Goal: Information Seeking & Learning: Learn about a topic

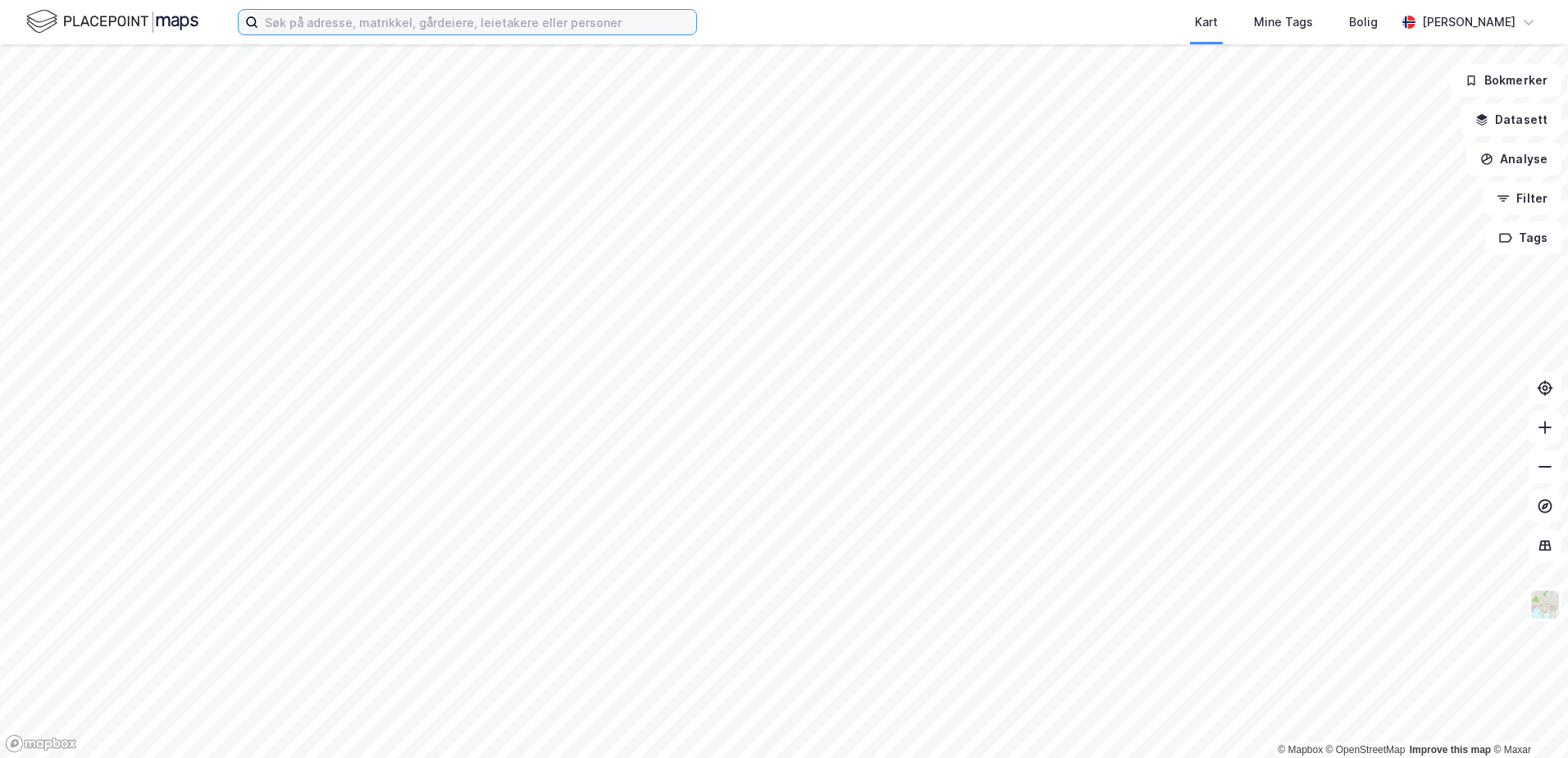
click at [334, 25] on input at bounding box center [477, 22] width 438 height 24
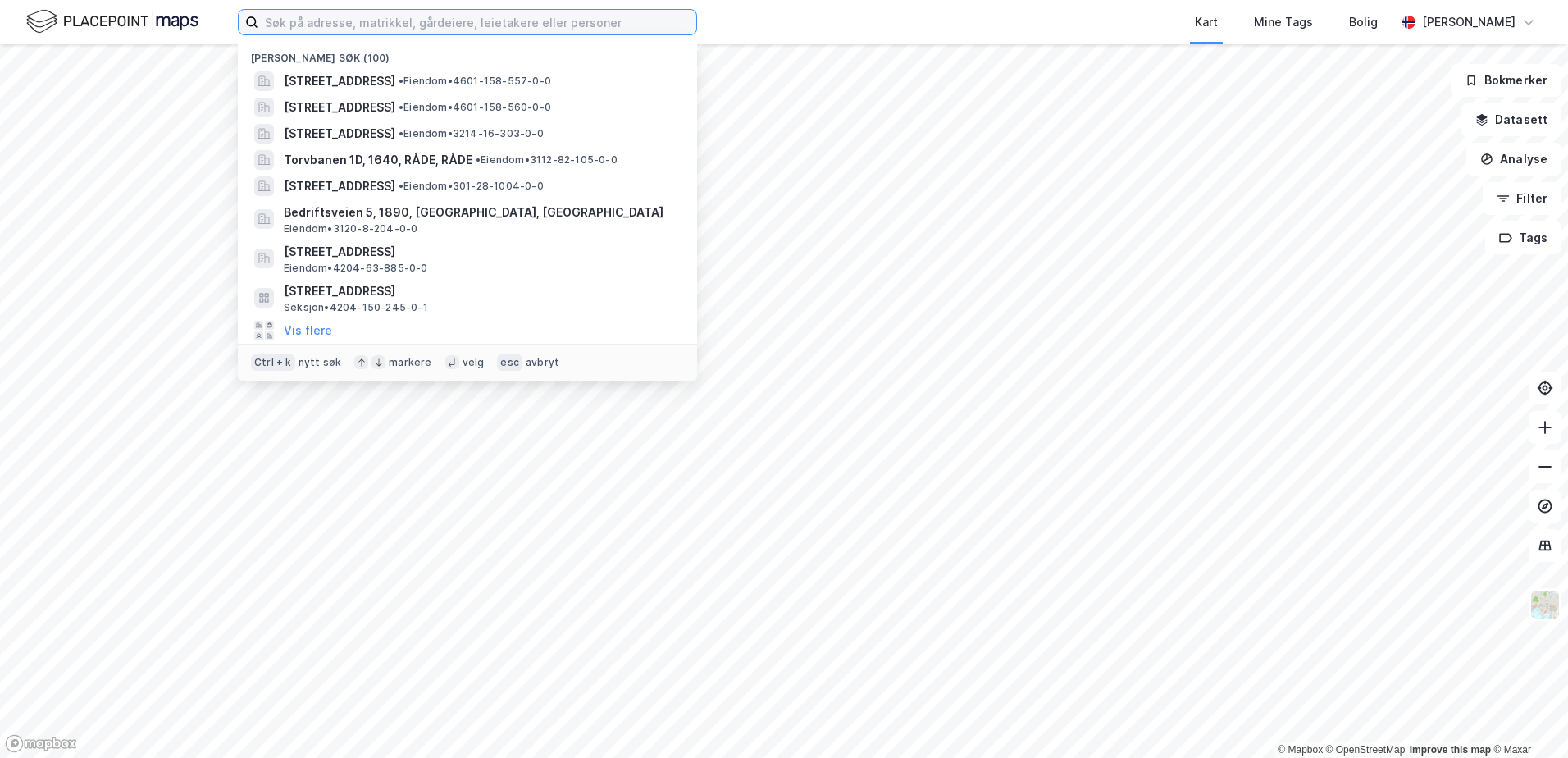
paste input "4204-150-961-0-1,2,3"
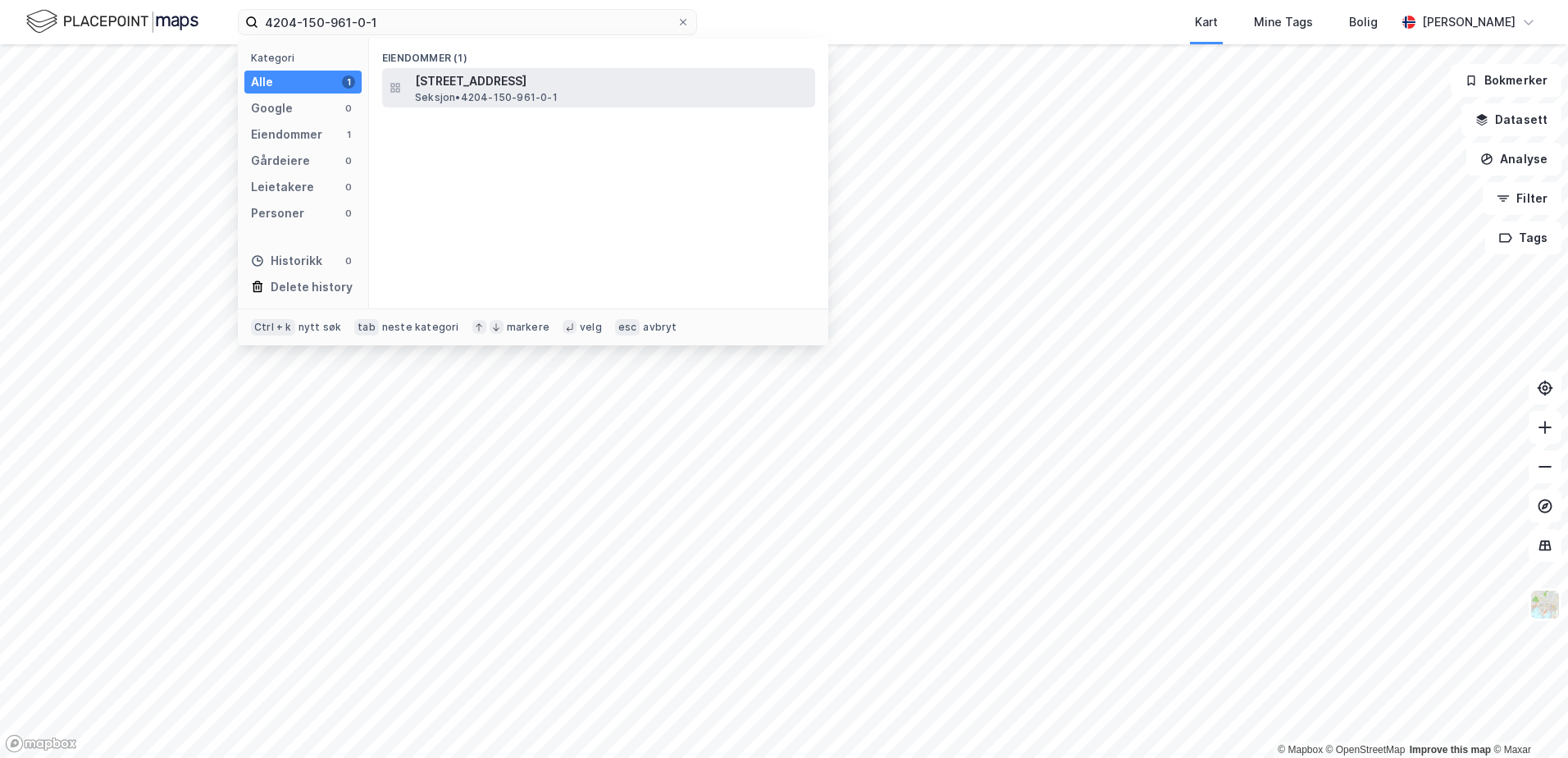
click at [499, 82] on span "[STREET_ADDRESS]" at bounding box center [612, 81] width 394 height 20
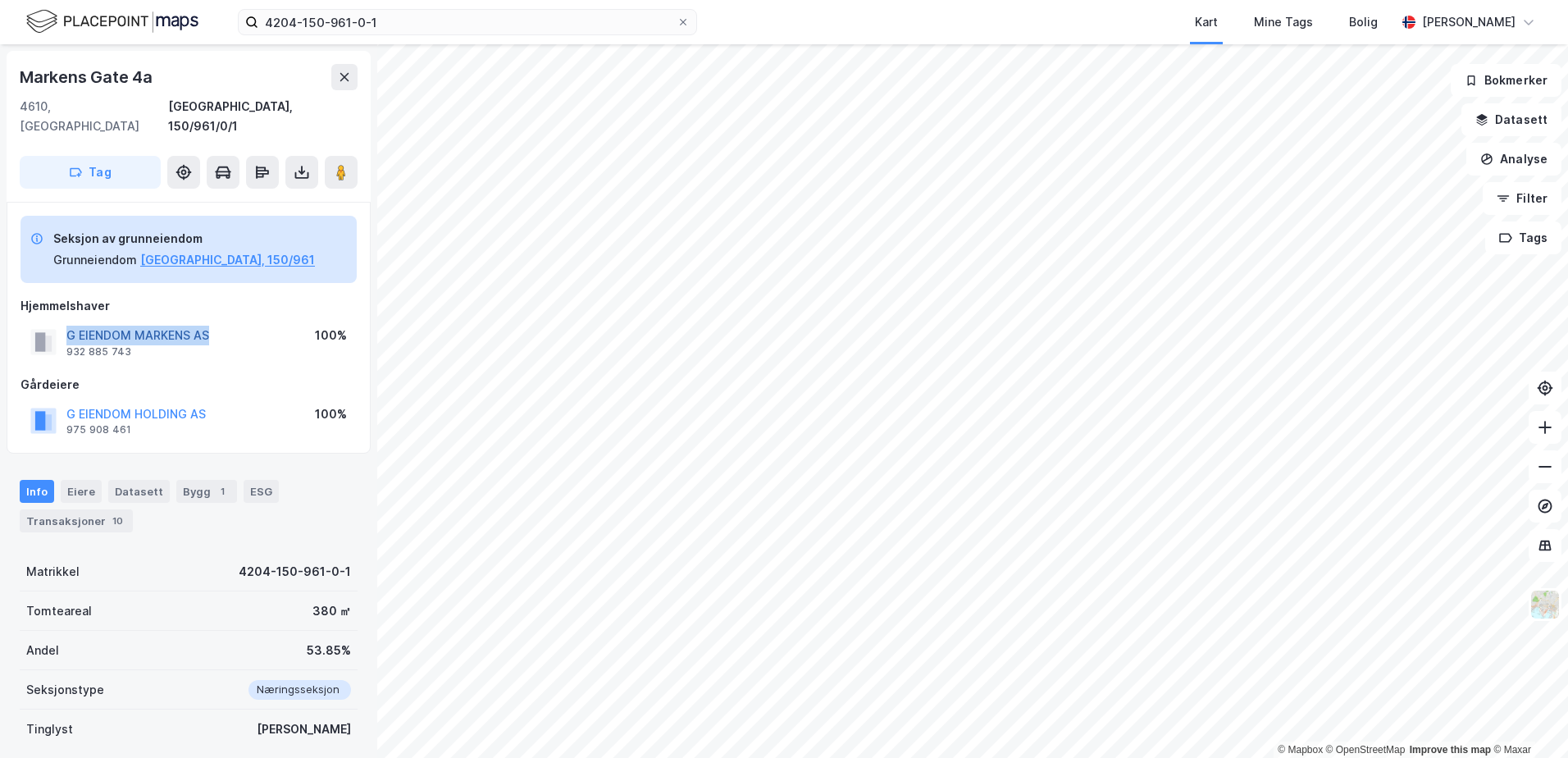
drag, startPoint x: 210, startPoint y: 318, endPoint x: 68, endPoint y: 314, distance: 142.1
click at [68, 322] on div "G EIENDOM MARKENS AS 932 885 743 100%" at bounding box center [189, 342] width 336 height 39
copy button "G EIENDOM MARKENS AS"
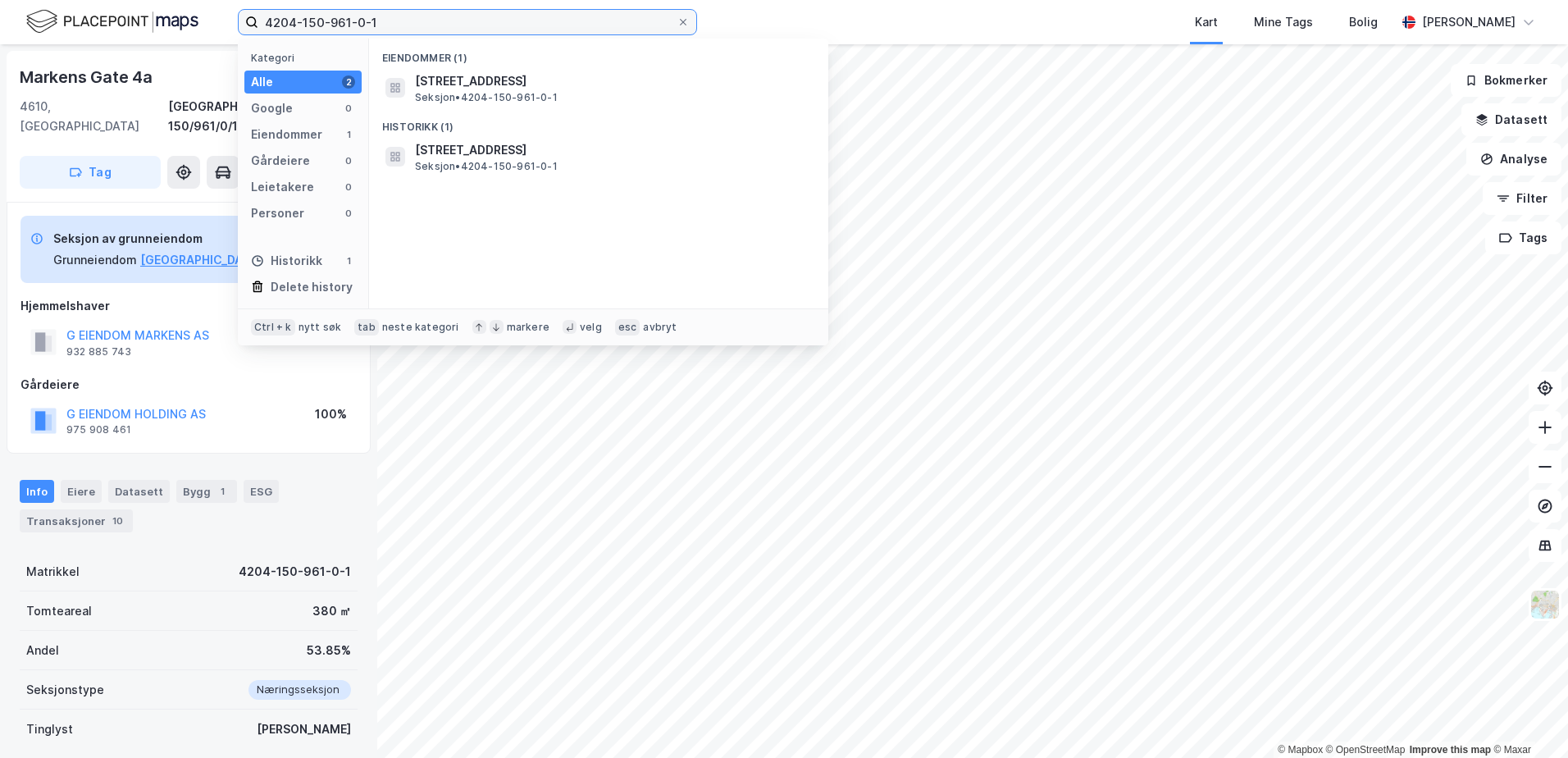
click at [384, 21] on input "4204-150-961-0-1" at bounding box center [467, 22] width 418 height 24
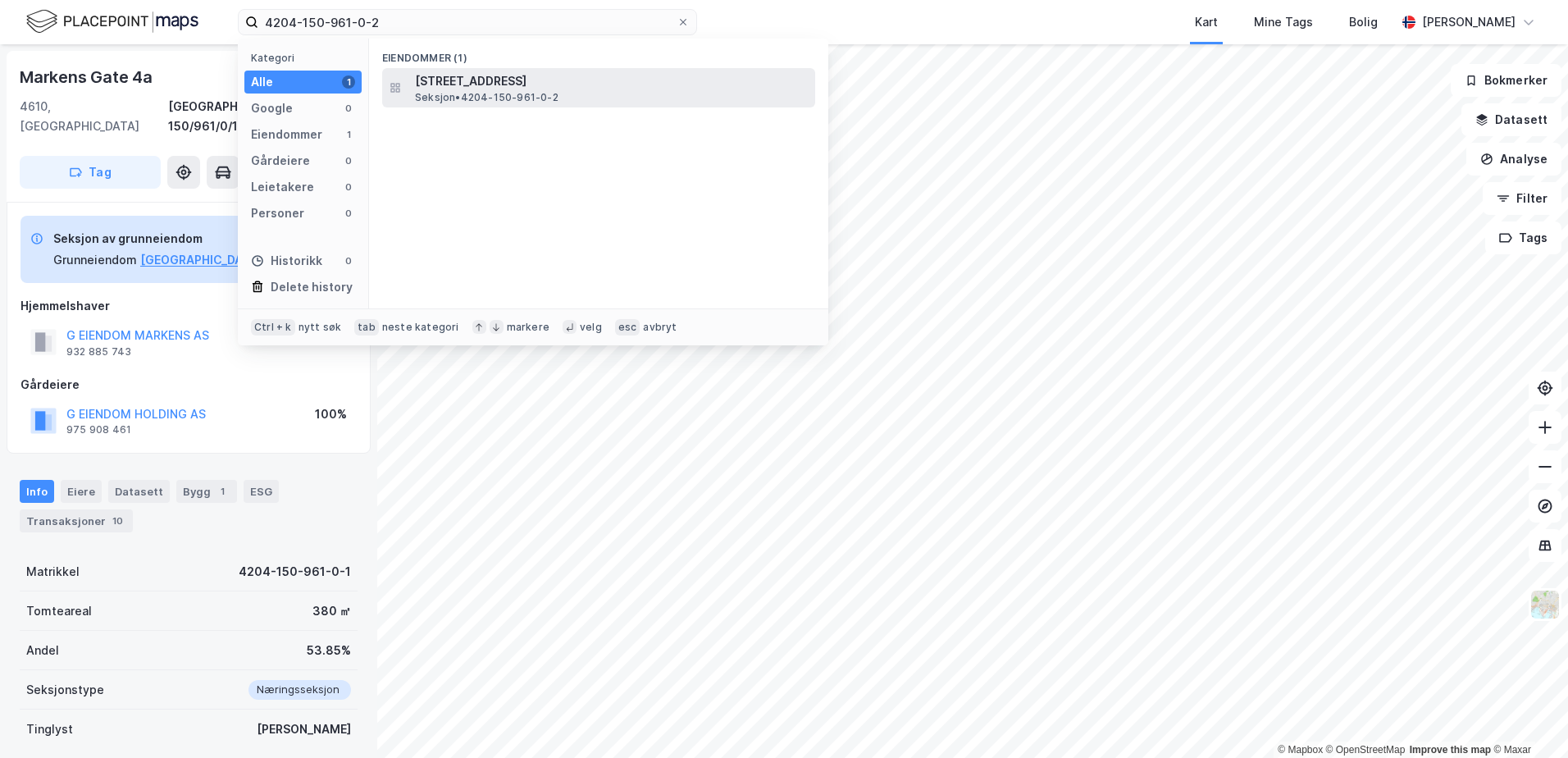
click at [455, 79] on span "[STREET_ADDRESS]" at bounding box center [612, 81] width 394 height 20
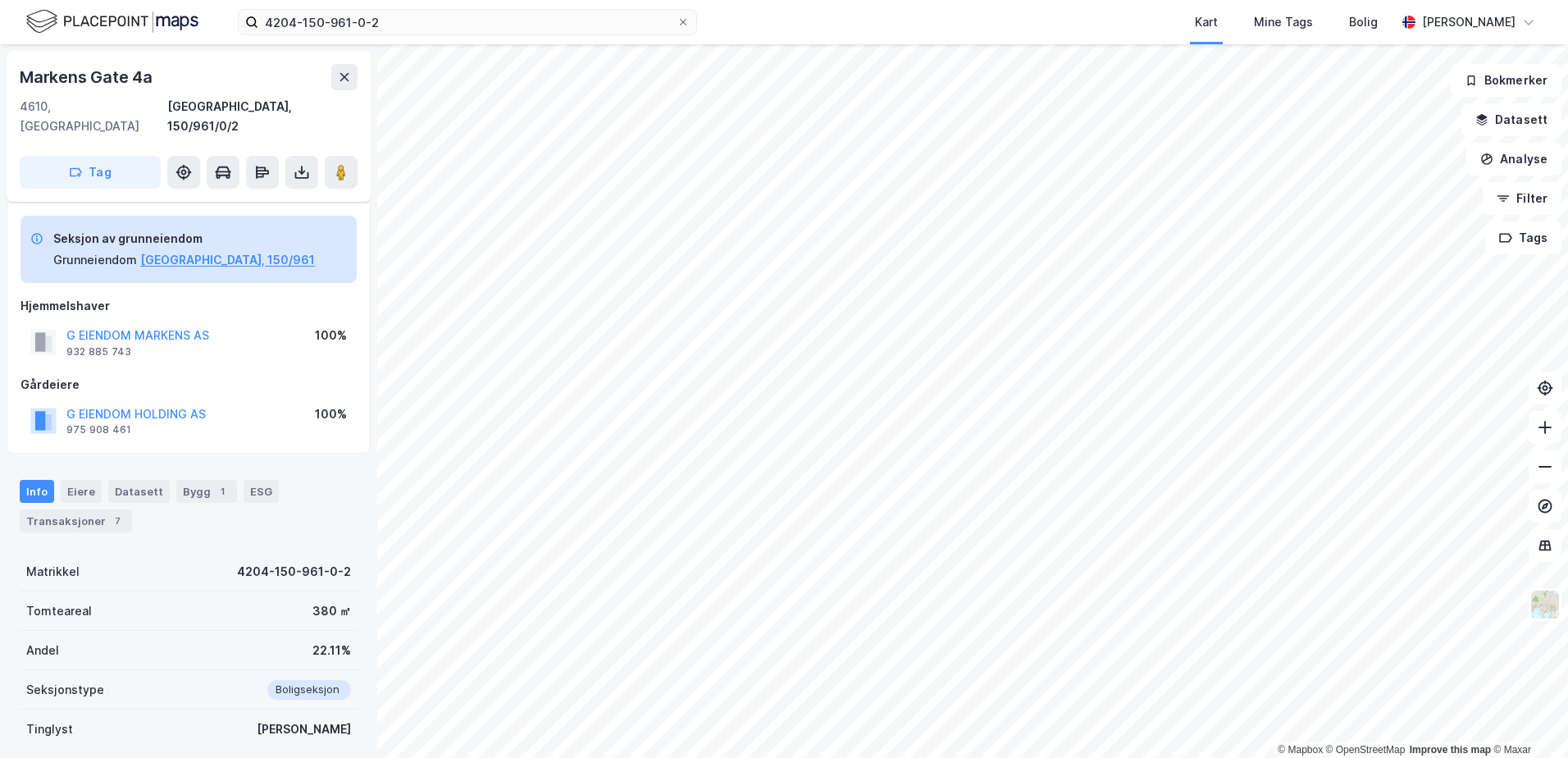
scroll to position [15, 0]
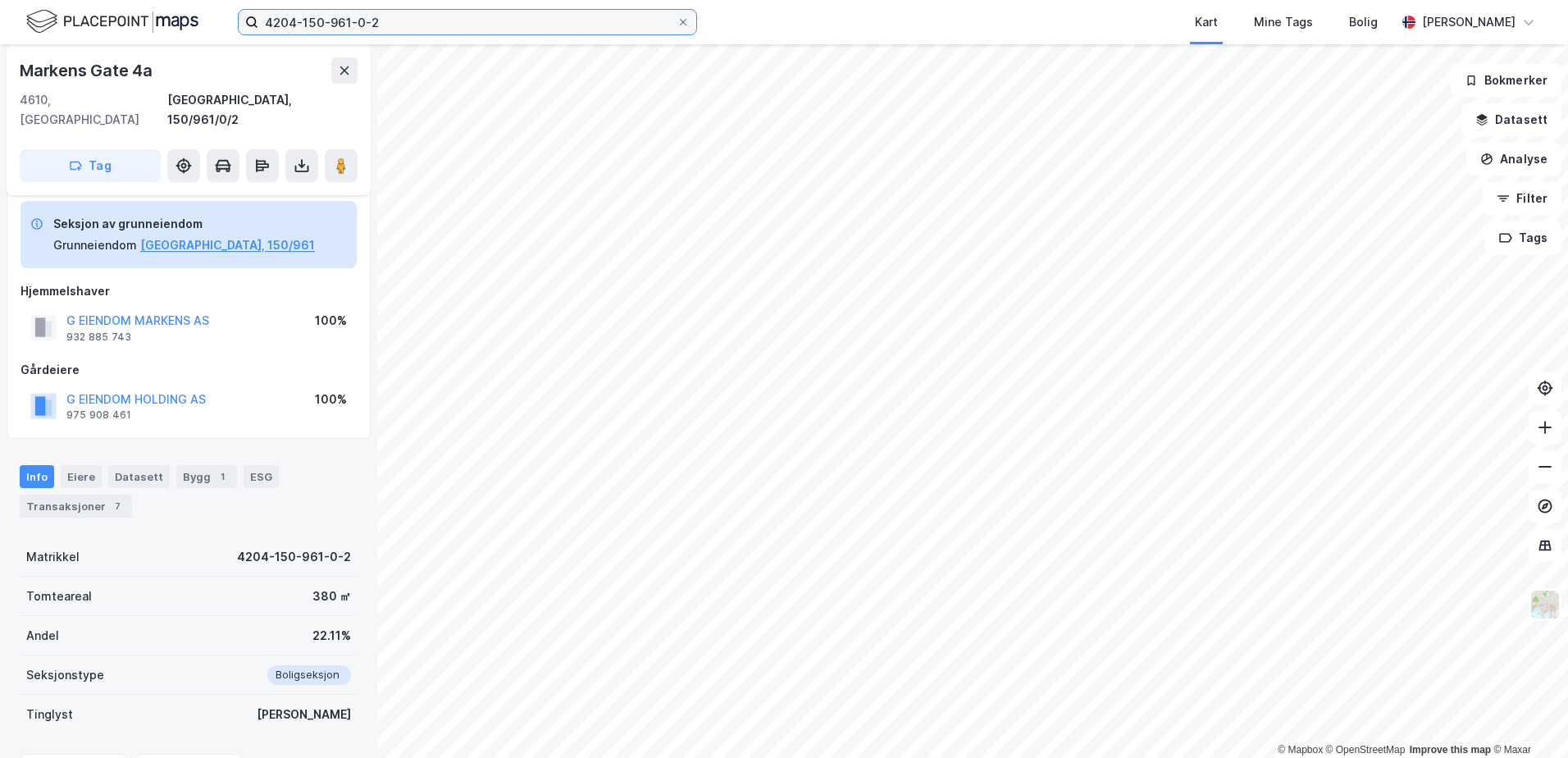
click at [398, 22] on input "4204-150-961-0-2" at bounding box center [467, 22] width 418 height 24
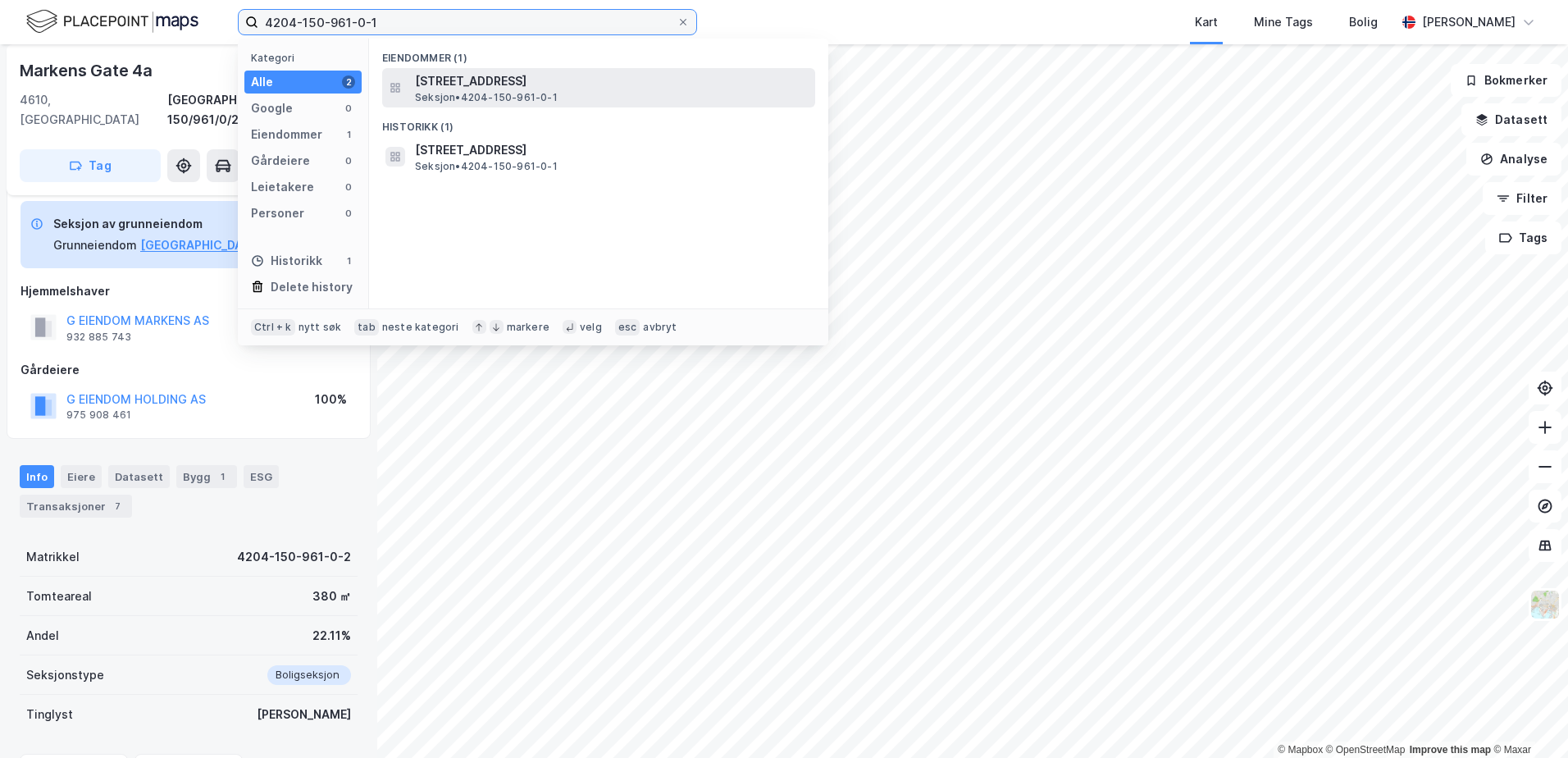
type input "4204-150-961-0-1"
click at [461, 78] on span "[STREET_ADDRESS]" at bounding box center [612, 81] width 394 height 20
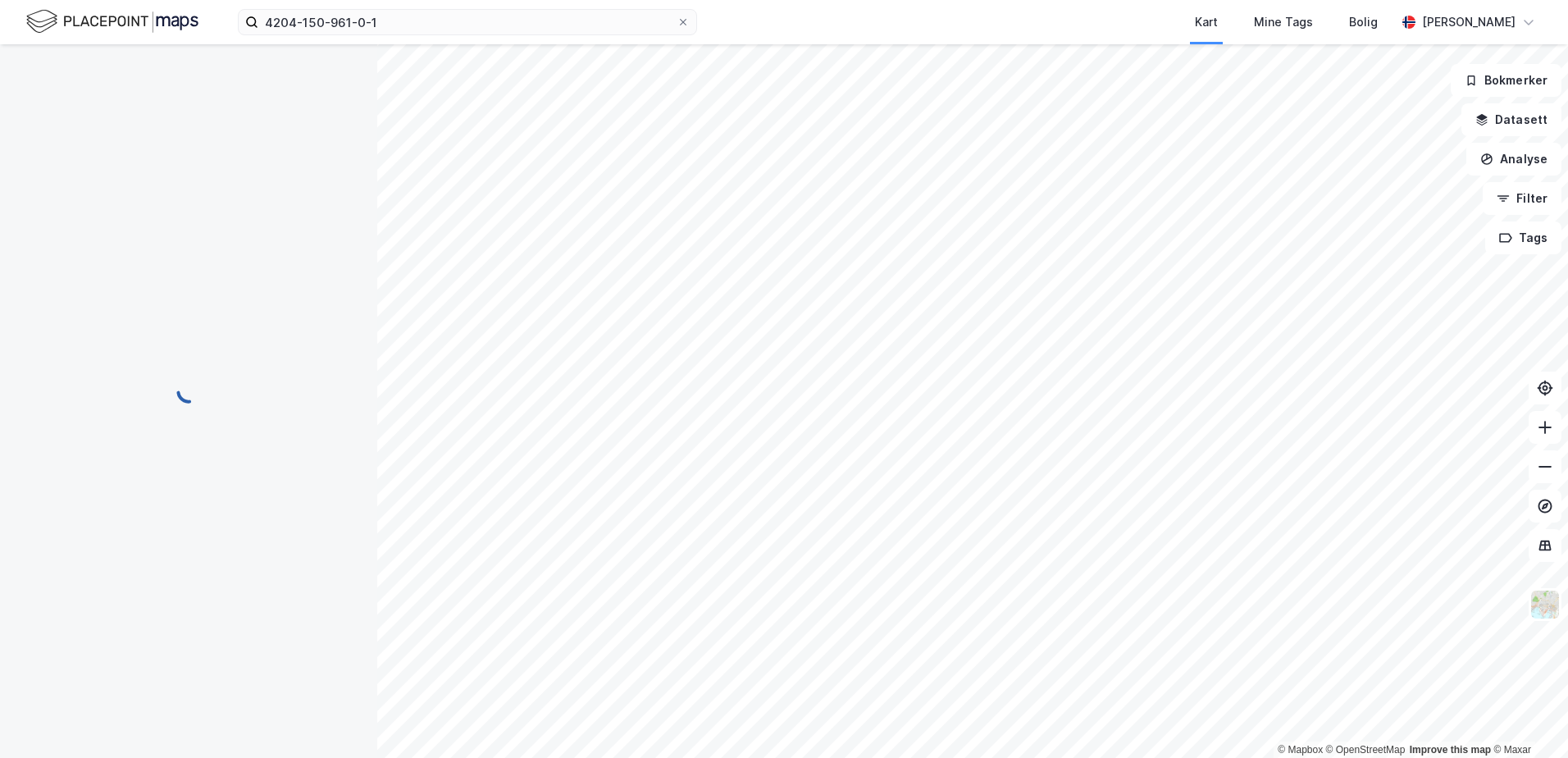
scroll to position [15, 0]
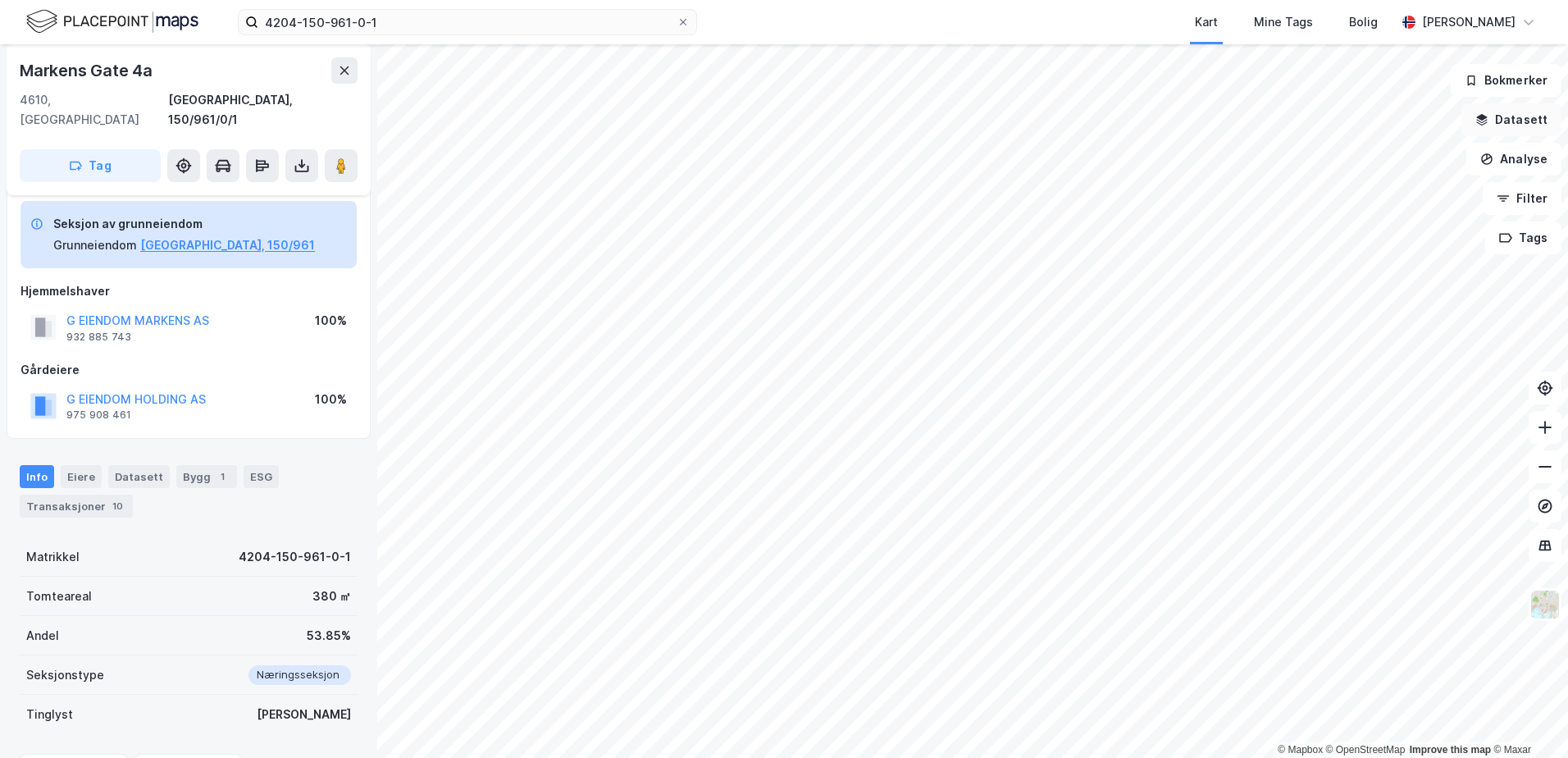
click at [1517, 118] on button "Datasett" at bounding box center [1511, 120] width 100 height 33
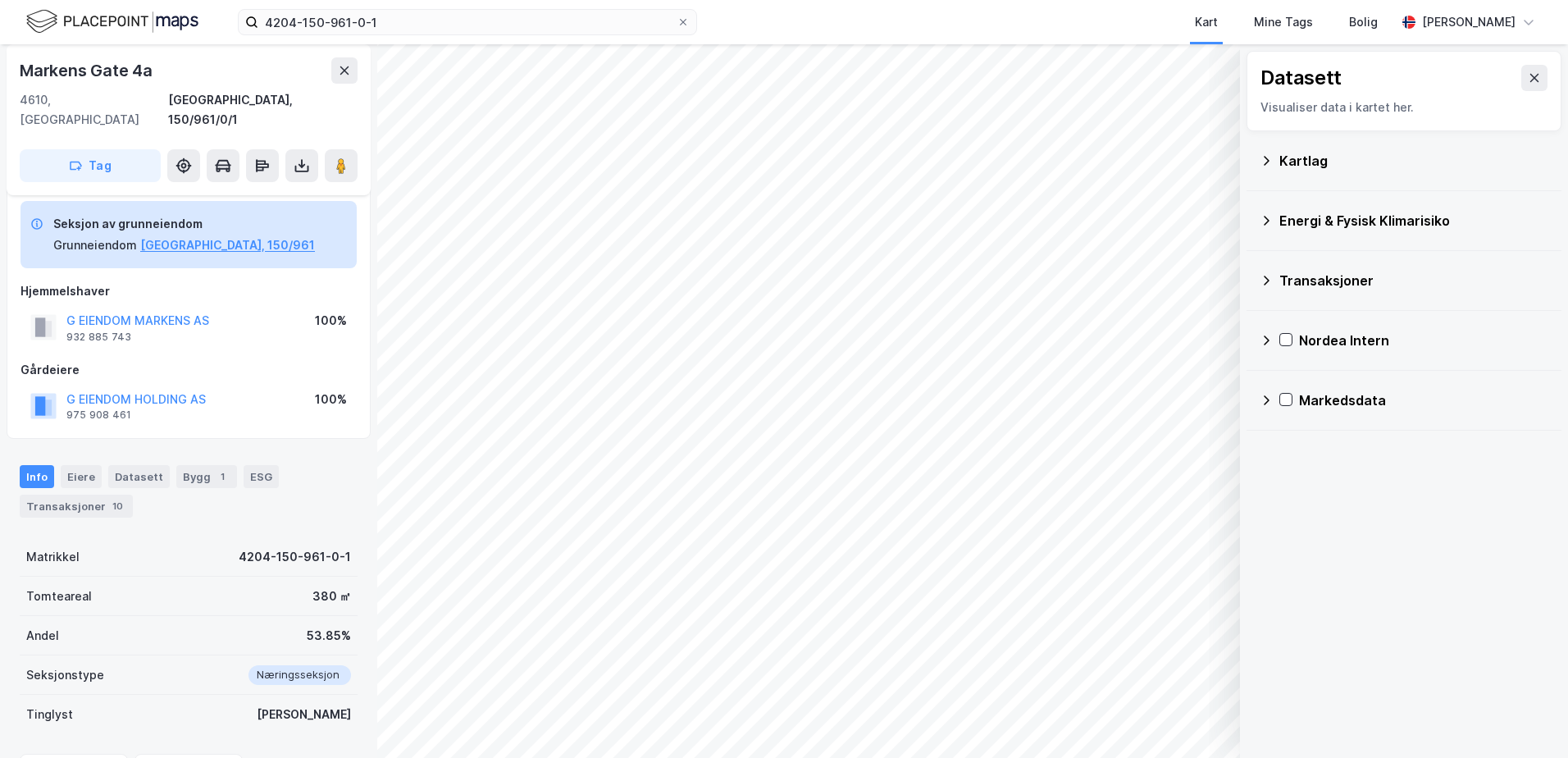
click at [1299, 160] on div "Kartlag" at bounding box center [1414, 160] width 269 height 20
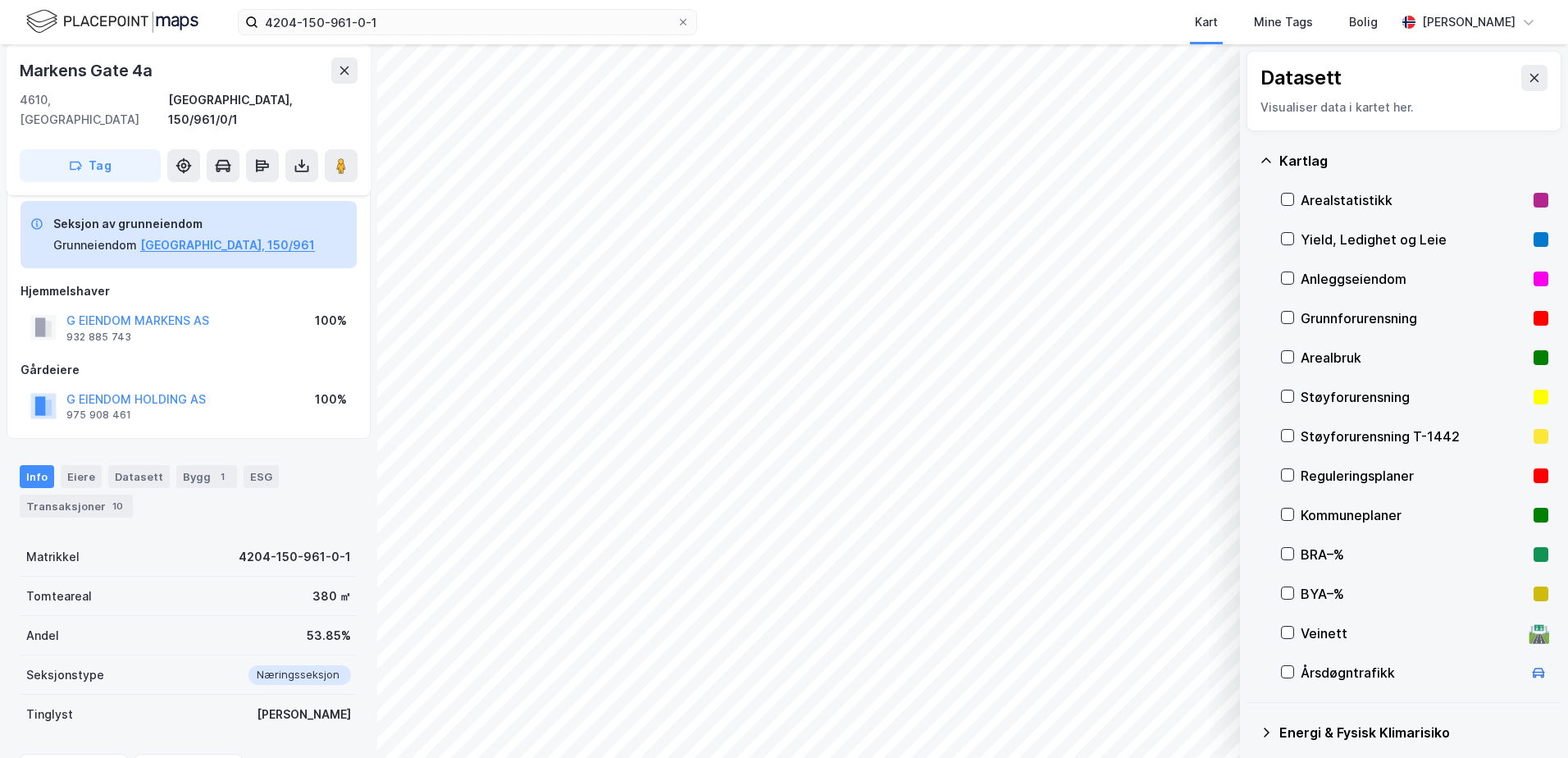
click at [1327, 320] on div "Grunnforurensning" at bounding box center [1415, 318] width 227 height 20
click at [1292, 319] on icon at bounding box center [1287, 317] width 11 height 11
click at [1267, 159] on icon at bounding box center [1266, 160] width 10 height 5
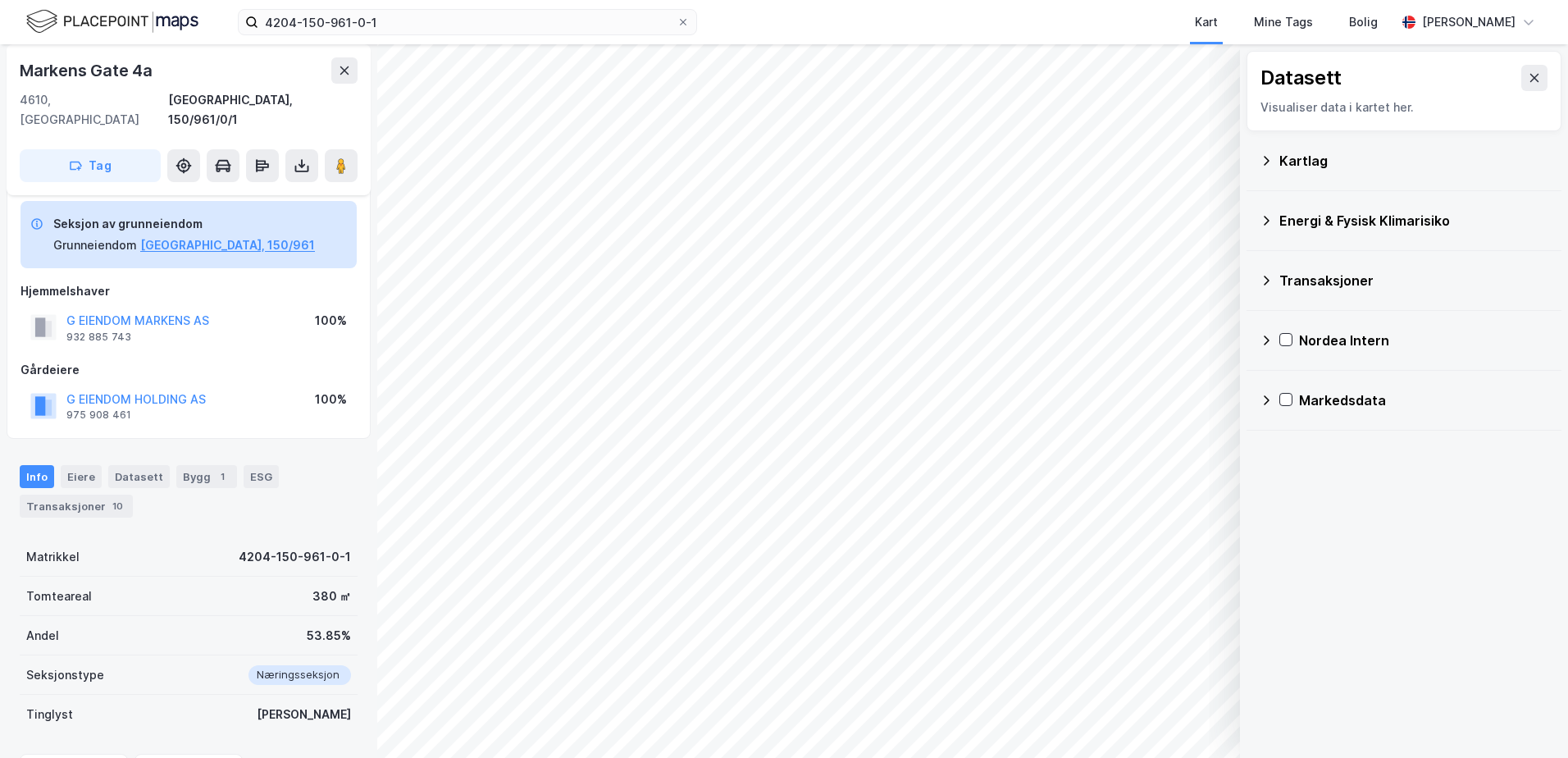
click at [1322, 216] on div "Energi & Fysisk Klimarisiko" at bounding box center [1414, 220] width 269 height 20
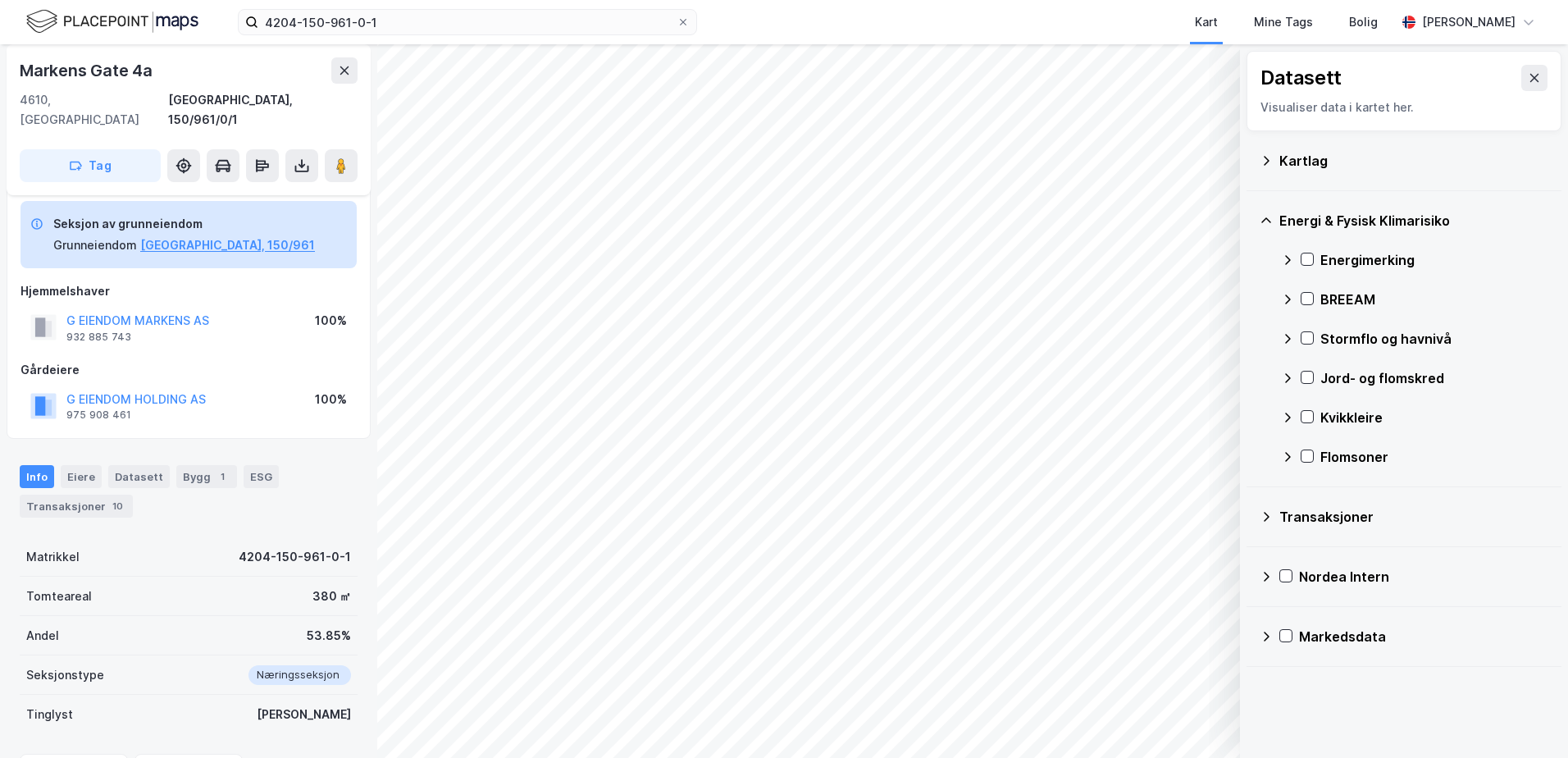
click at [1331, 336] on div "Stormflo og havnivå" at bounding box center [1435, 338] width 228 height 20
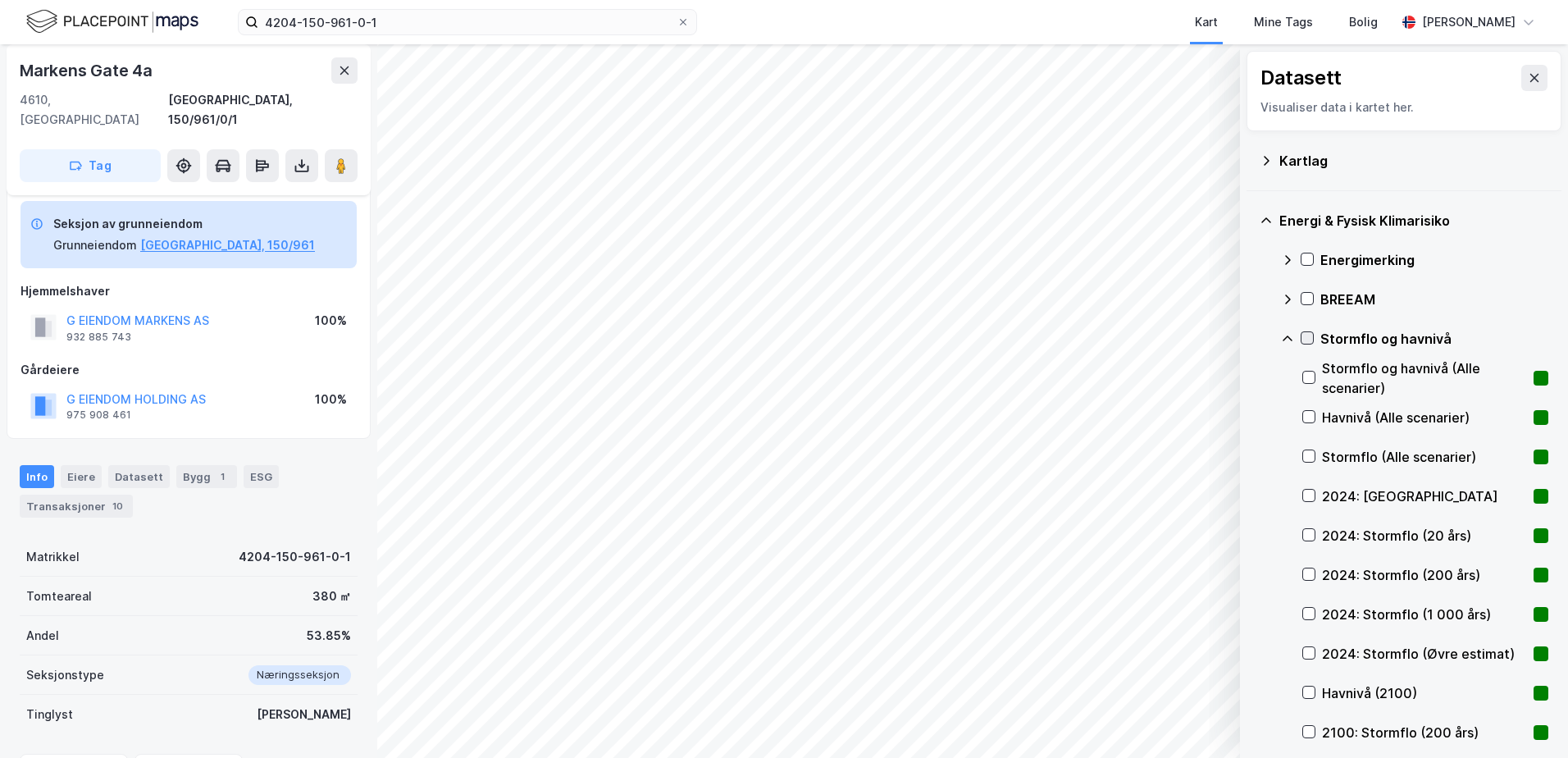
click at [1307, 335] on icon at bounding box center [1307, 337] width 11 height 11
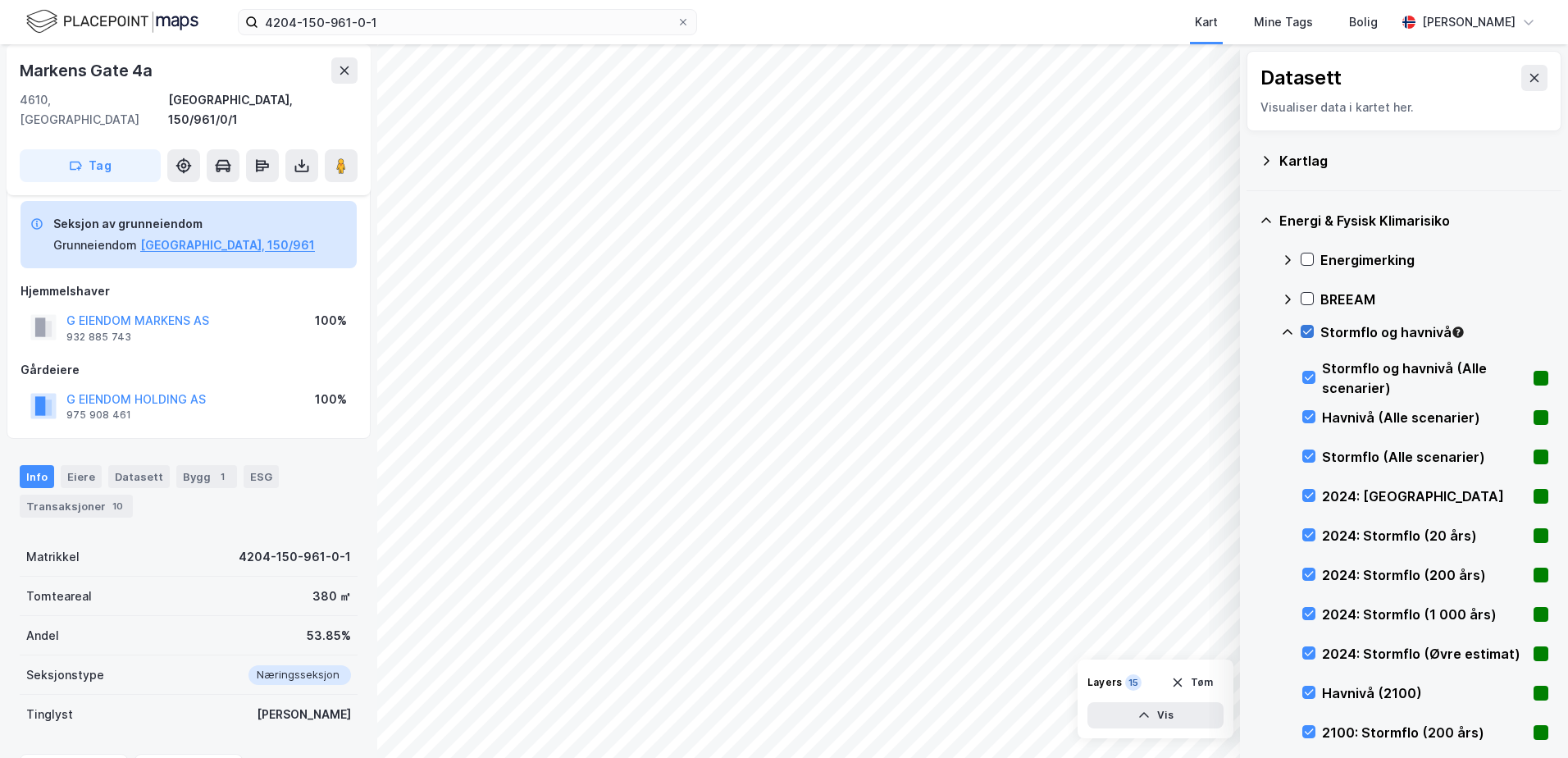
click at [1309, 330] on icon at bounding box center [1307, 331] width 11 height 11
click at [1285, 331] on icon at bounding box center [1287, 332] width 13 height 13
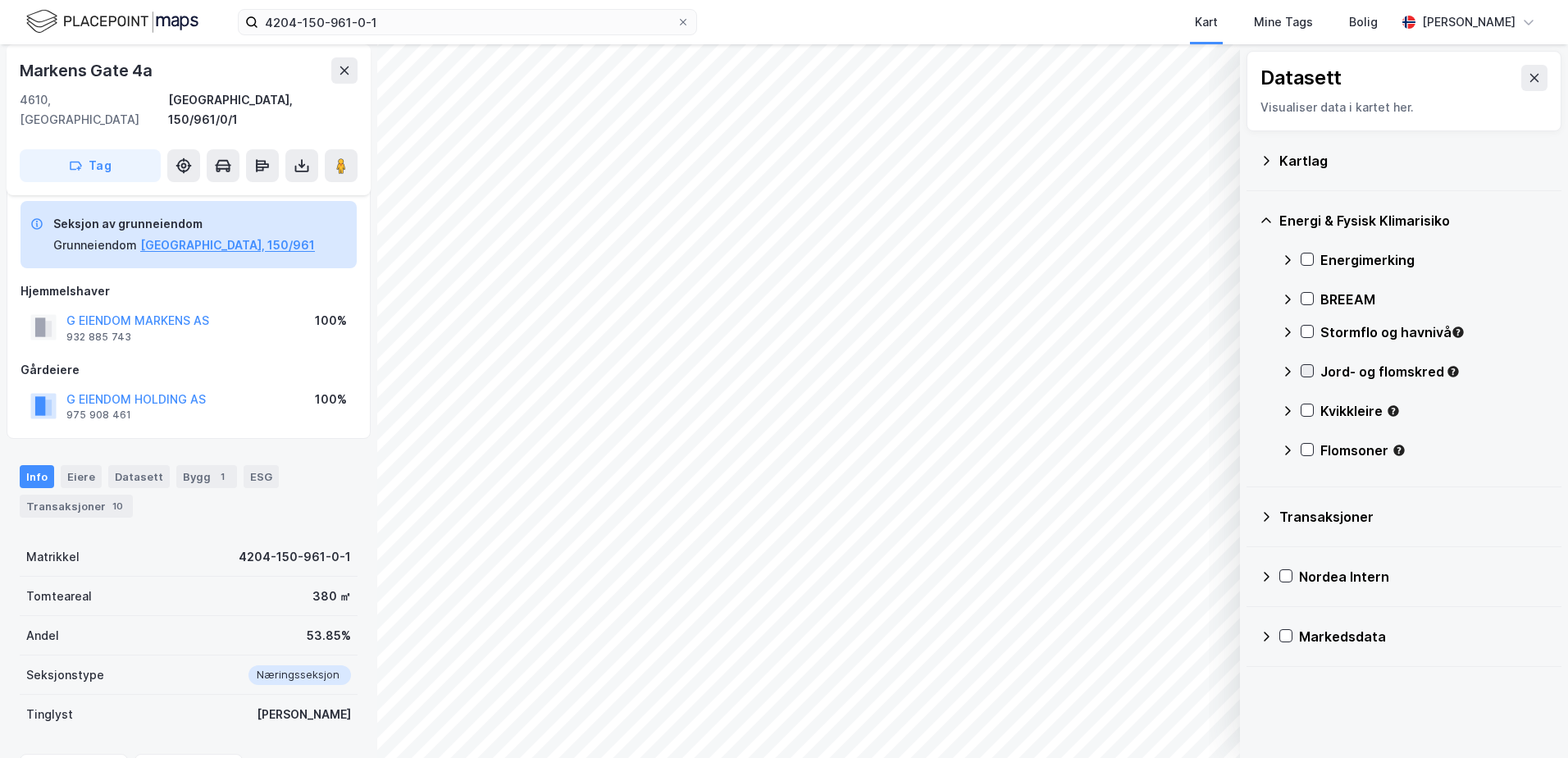
click at [1301, 372] on div at bounding box center [1307, 370] width 13 height 13
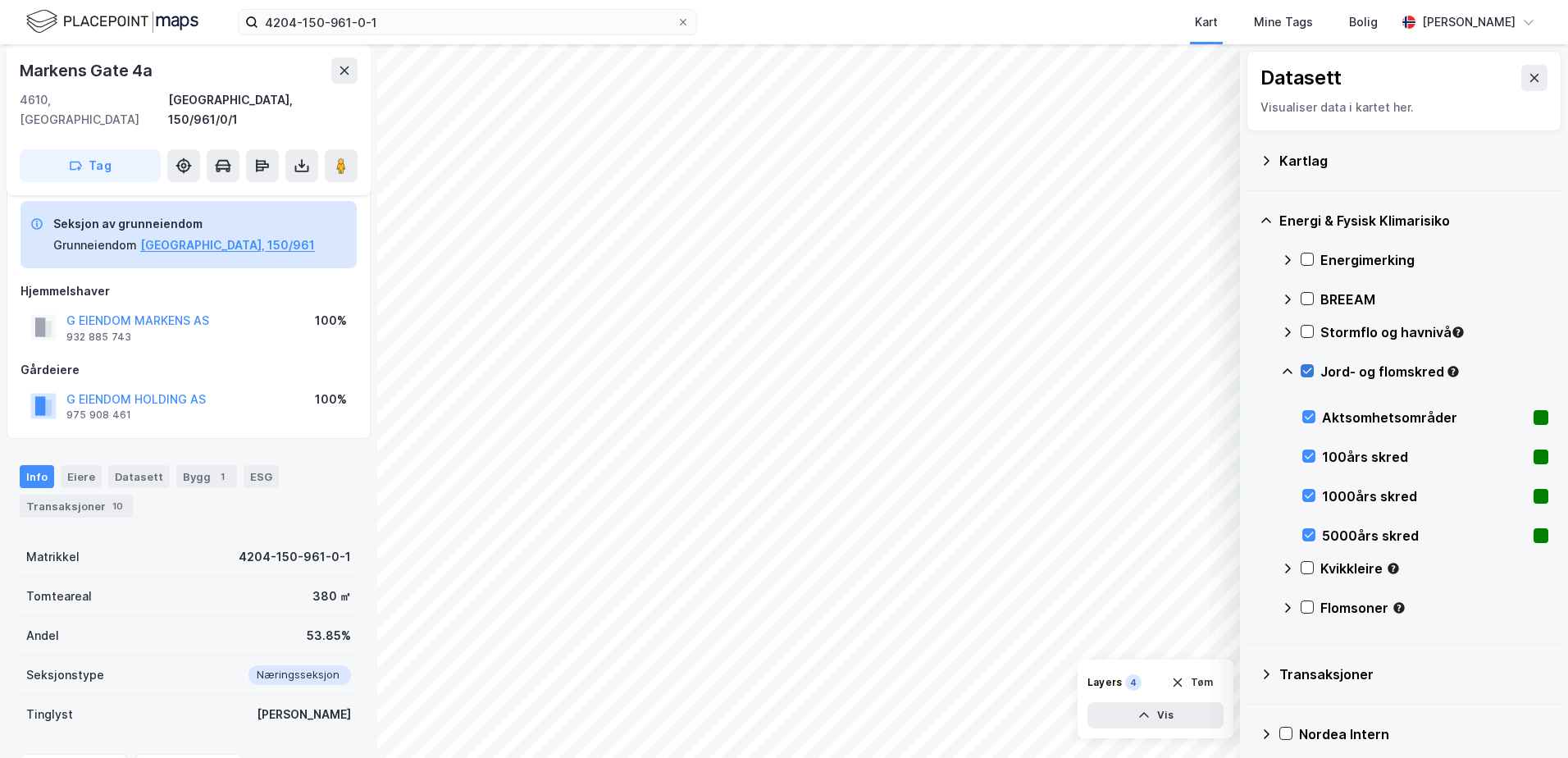
click at [1311, 366] on icon at bounding box center [1307, 370] width 11 height 11
click at [1289, 369] on icon at bounding box center [1287, 371] width 10 height 6
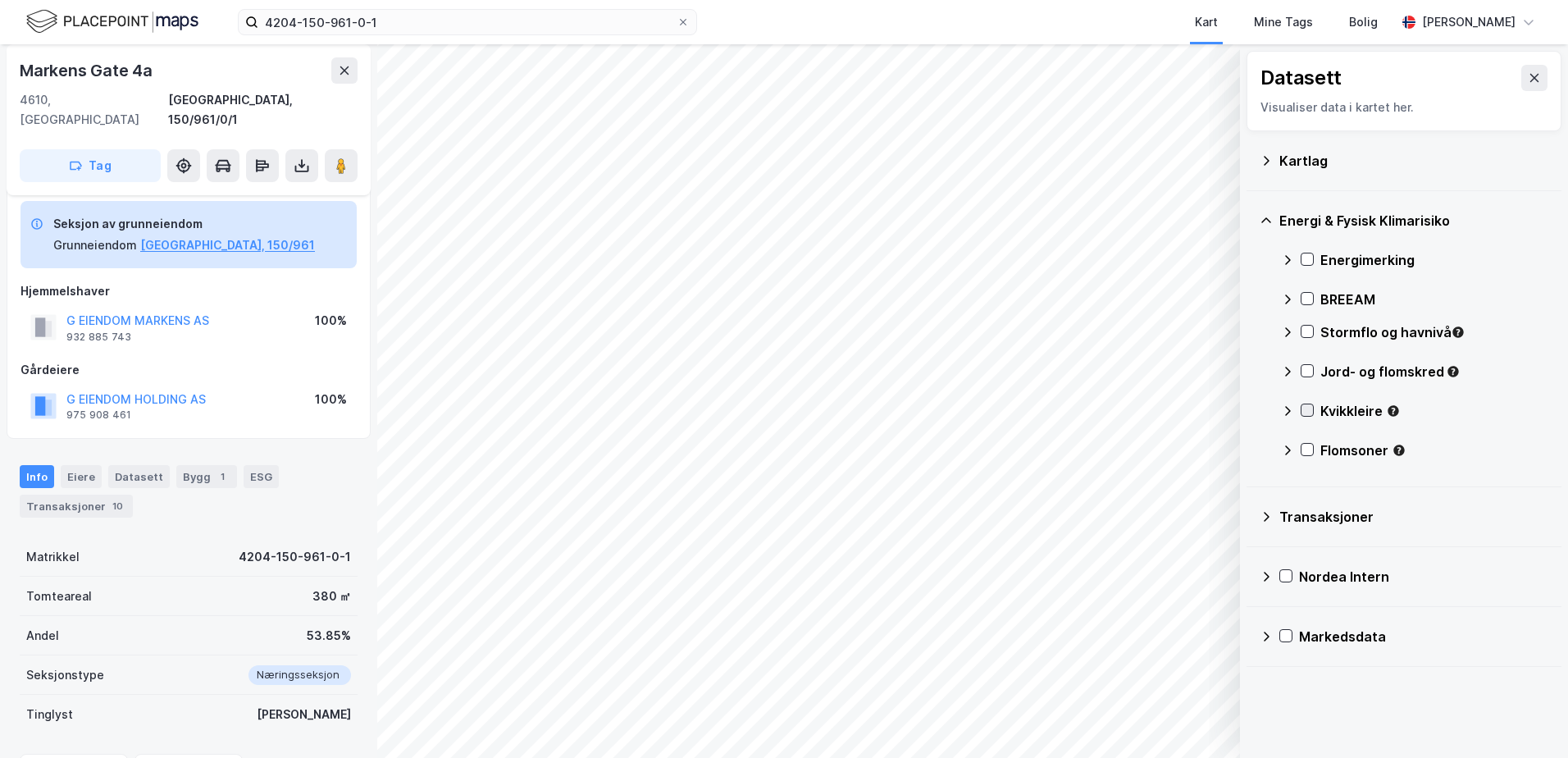
click at [1304, 409] on icon at bounding box center [1307, 409] width 11 height 11
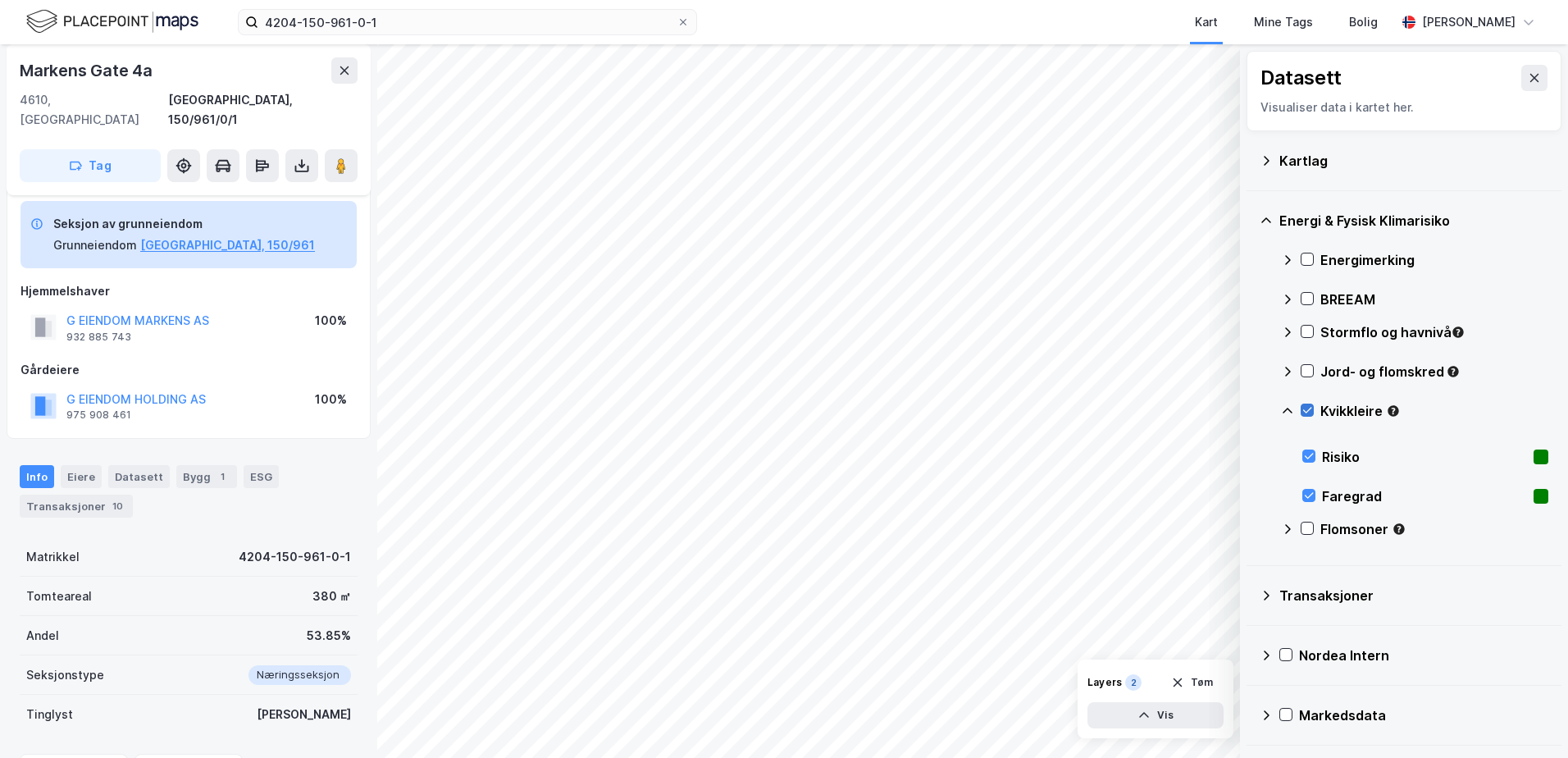
click at [1304, 408] on icon at bounding box center [1307, 409] width 11 height 11
click at [1287, 405] on icon at bounding box center [1287, 410] width 13 height 13
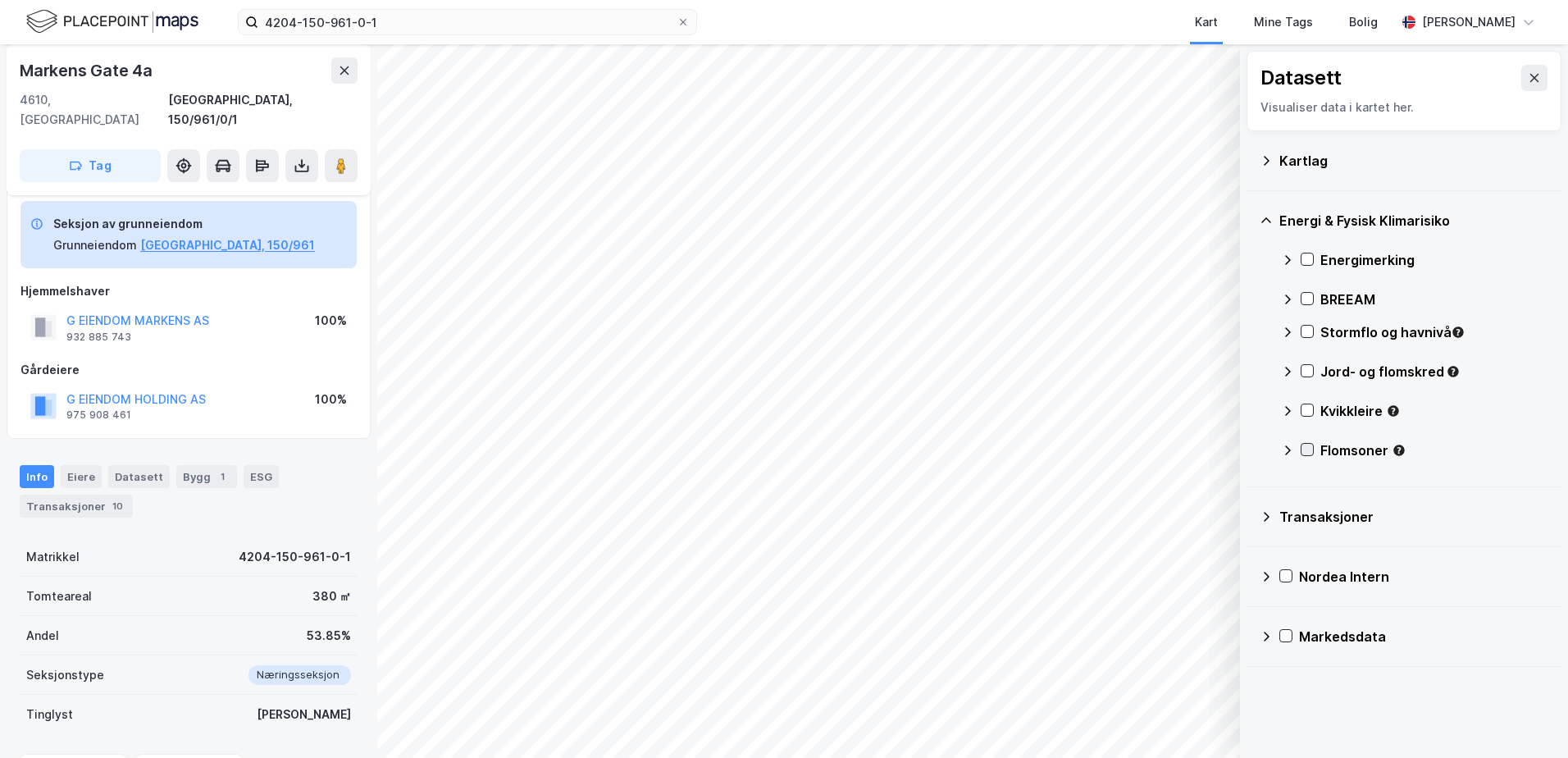
click at [1306, 444] on icon at bounding box center [1307, 449] width 11 height 11
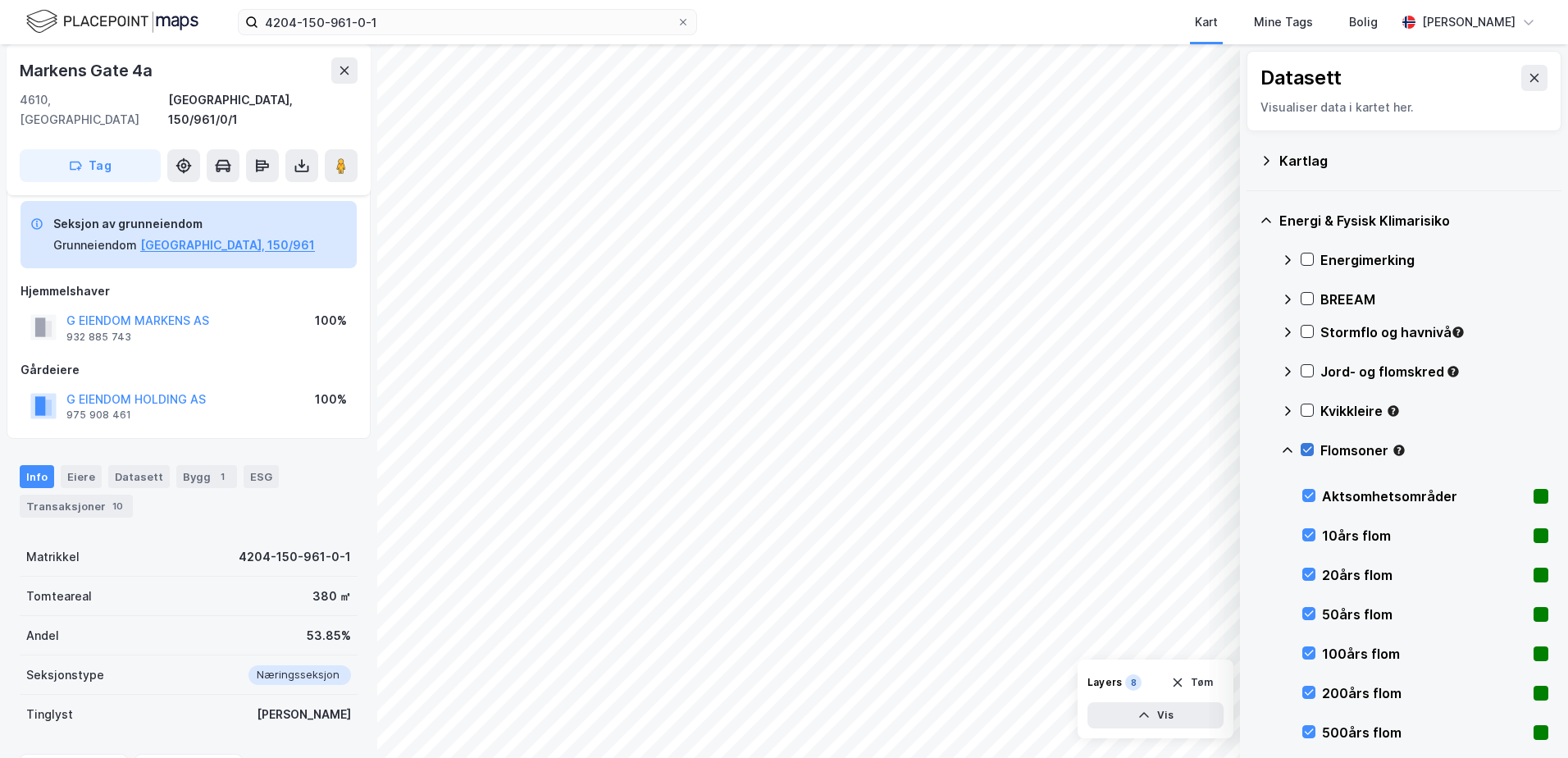
click at [1306, 444] on icon at bounding box center [1307, 449] width 11 height 11
click at [1283, 443] on icon at bounding box center [1287, 450] width 13 height 13
